Goal: Task Accomplishment & Management: Complete application form

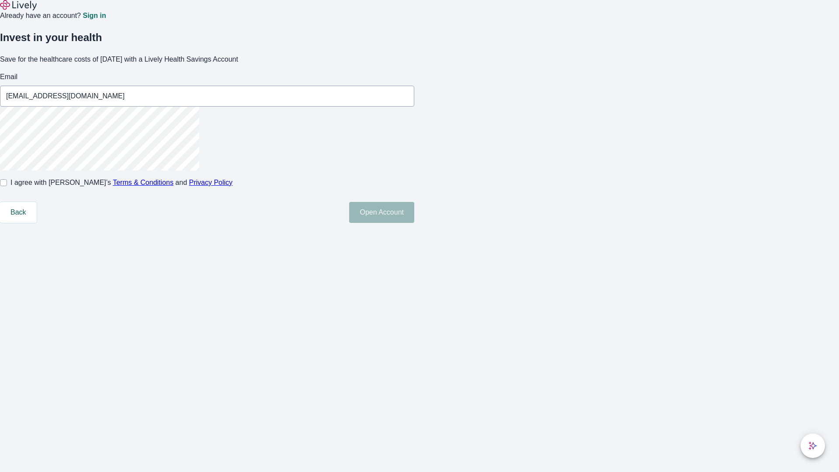
click at [7, 186] on input "I agree with Lively’s Terms & Conditions and Privacy Policy" at bounding box center [3, 182] width 7 height 7
checkbox input "true"
click at [414, 223] on button "Open Account" at bounding box center [381, 212] width 65 height 21
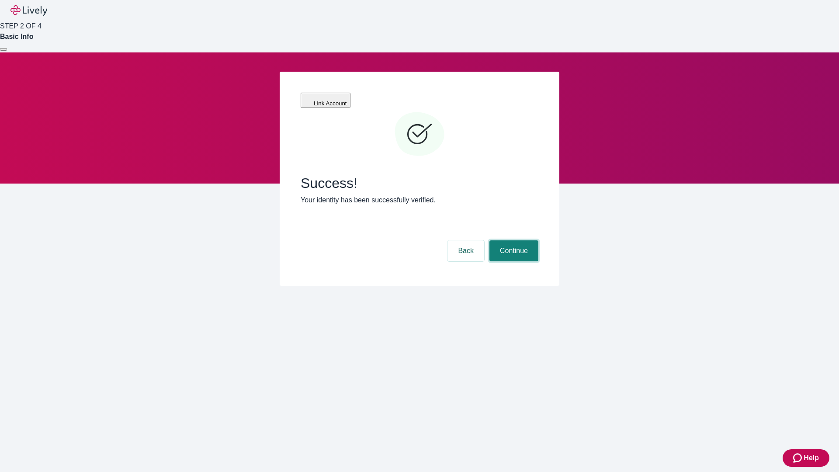
click at [513, 240] on button "Continue" at bounding box center [513, 250] width 49 height 21
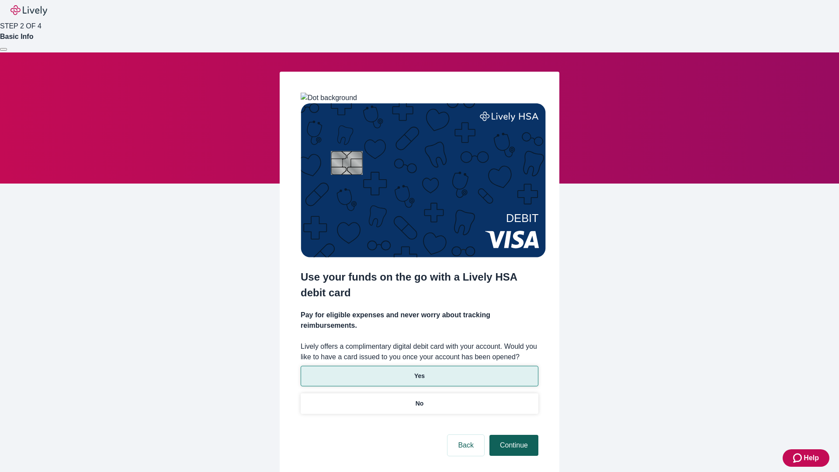
click at [419, 371] on p "Yes" at bounding box center [419, 375] width 10 height 9
click at [513, 435] on button "Continue" at bounding box center [513, 445] width 49 height 21
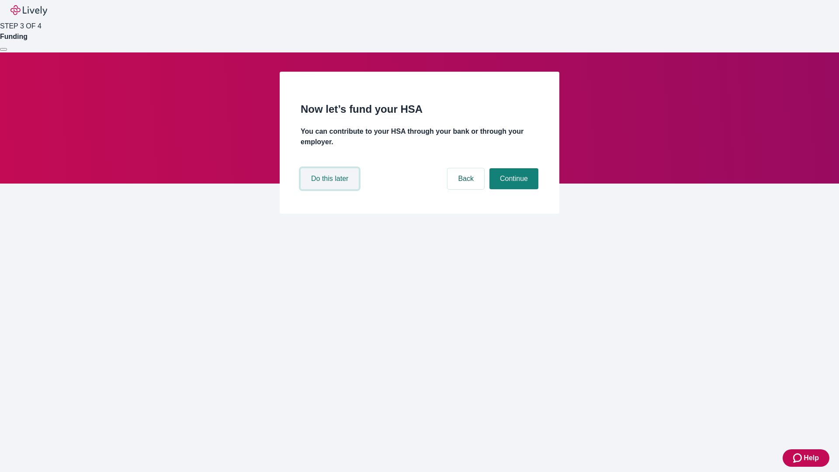
click at [331, 189] on button "Do this later" at bounding box center [330, 178] width 58 height 21
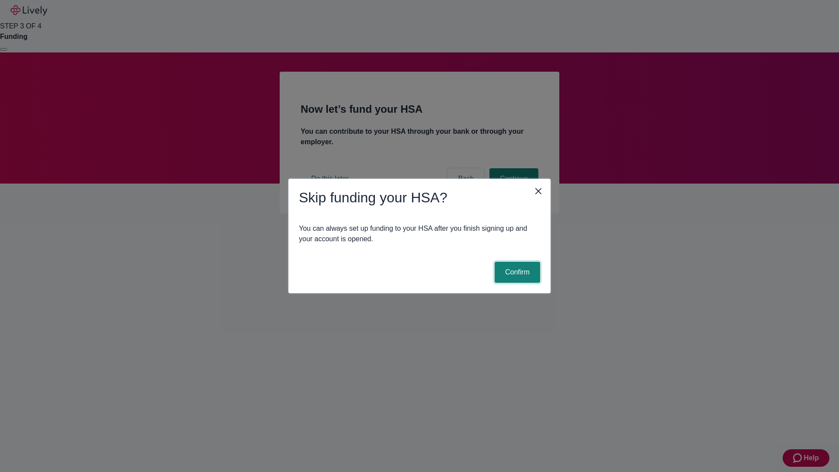
click at [516, 272] on button "Confirm" at bounding box center [517, 272] width 45 height 21
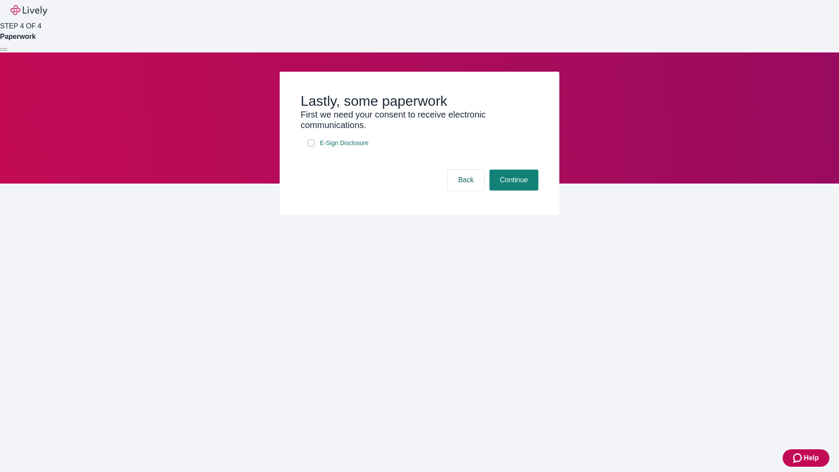
click at [311, 146] on input "E-Sign Disclosure" at bounding box center [311, 142] width 7 height 7
checkbox input "true"
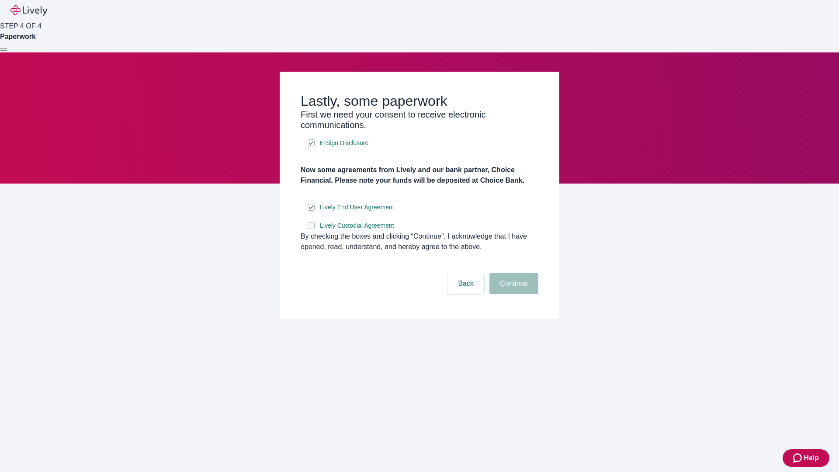
click at [311, 229] on input "Lively Custodial Agreement" at bounding box center [311, 225] width 7 height 7
checkbox input "true"
click at [513, 294] on button "Continue" at bounding box center [513, 283] width 49 height 21
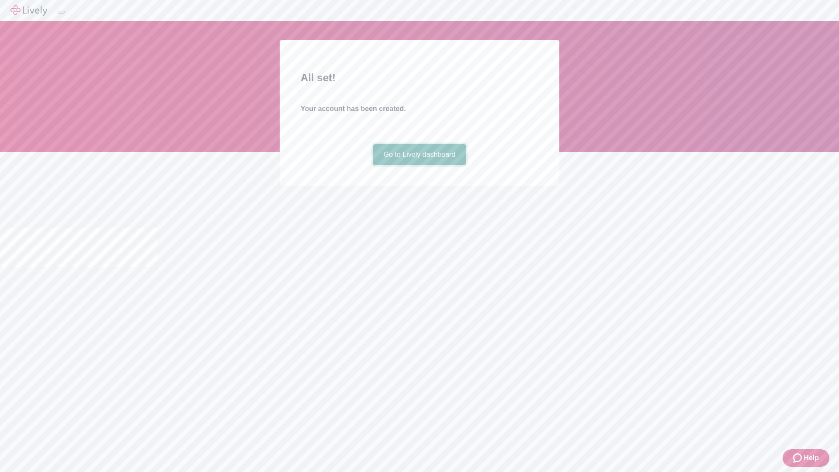
click at [419, 165] on link "Go to Lively dashboard" at bounding box center [419, 154] width 93 height 21
